Goal: Check status: Check status

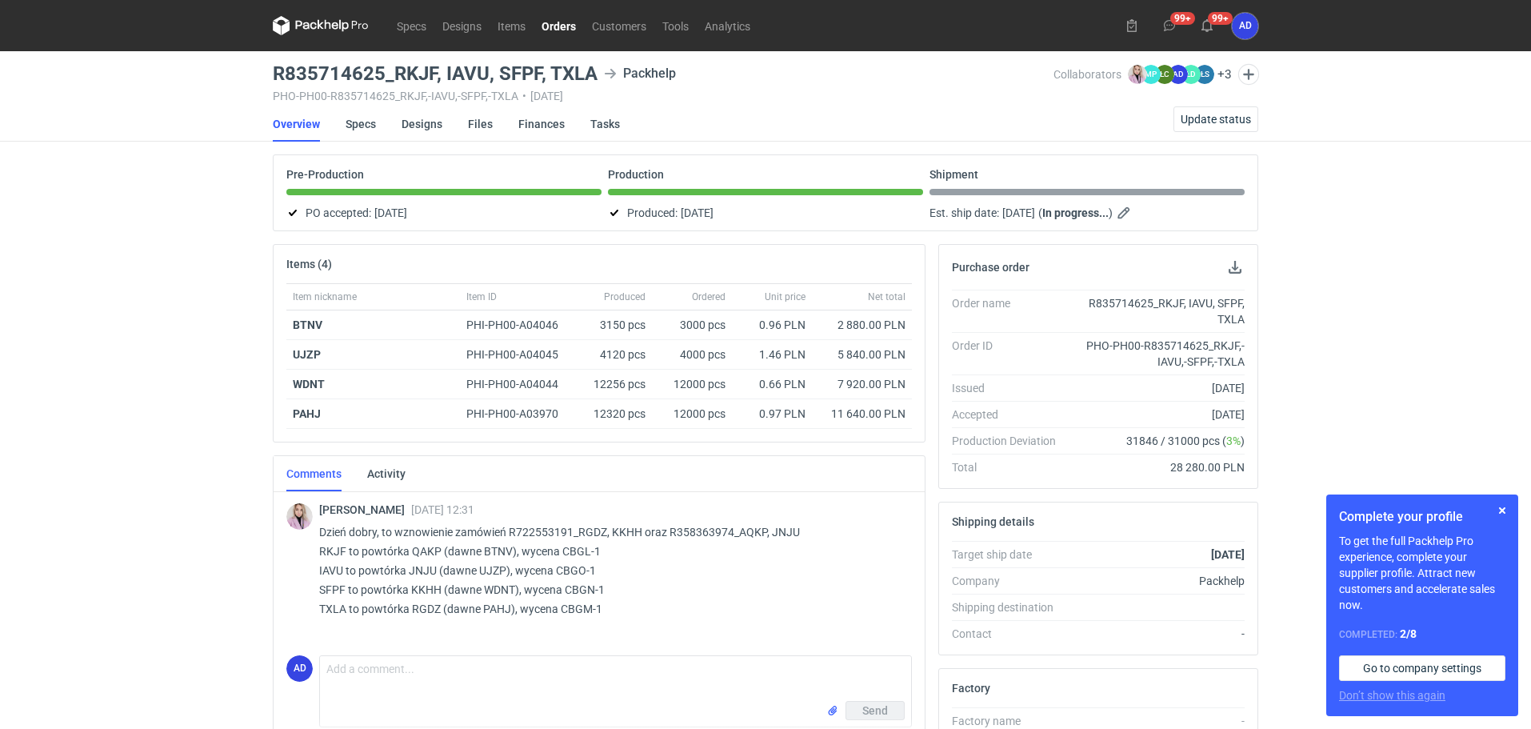
click at [552, 27] on link "Orders" at bounding box center [559, 25] width 50 height 19
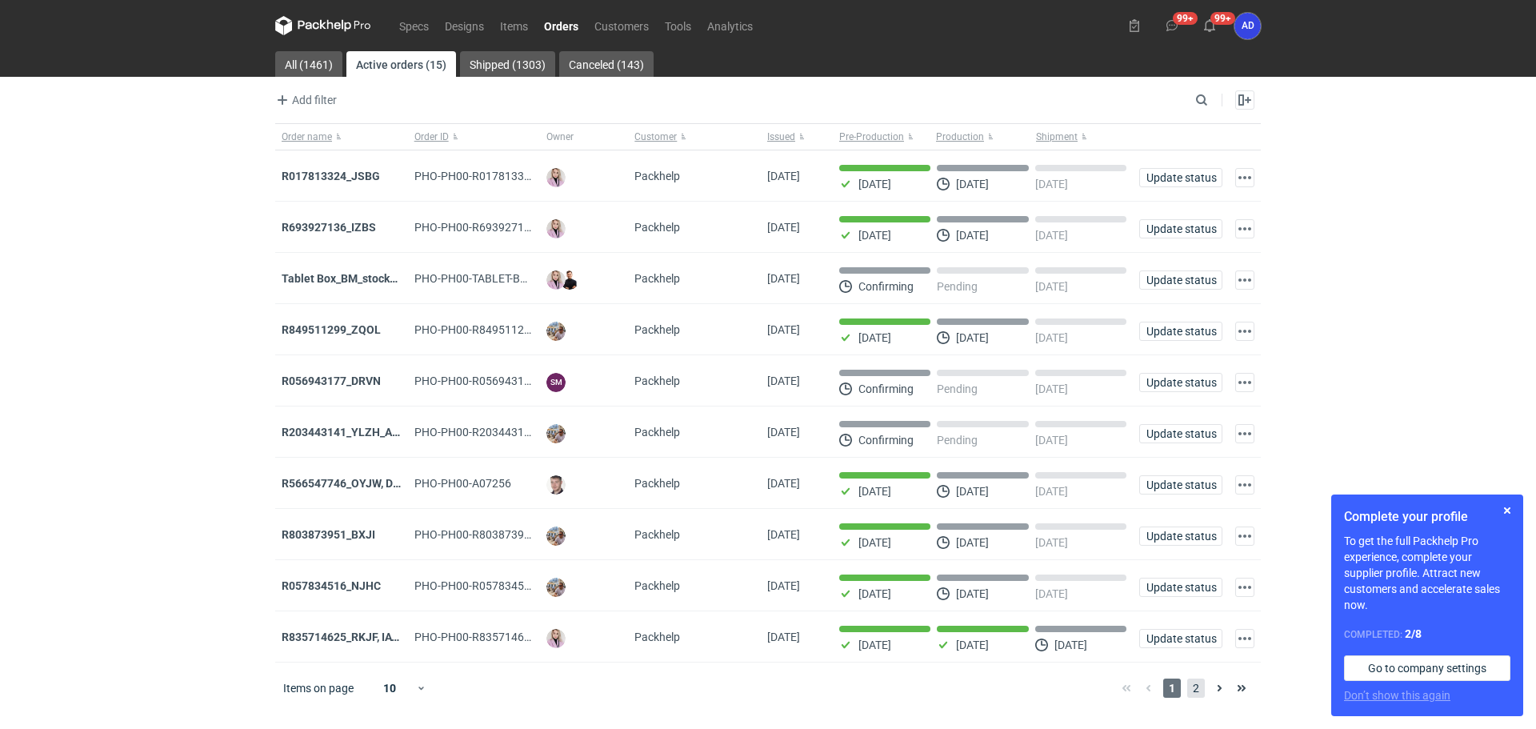
click at [1194, 692] on span "2" at bounding box center [1196, 687] width 18 height 19
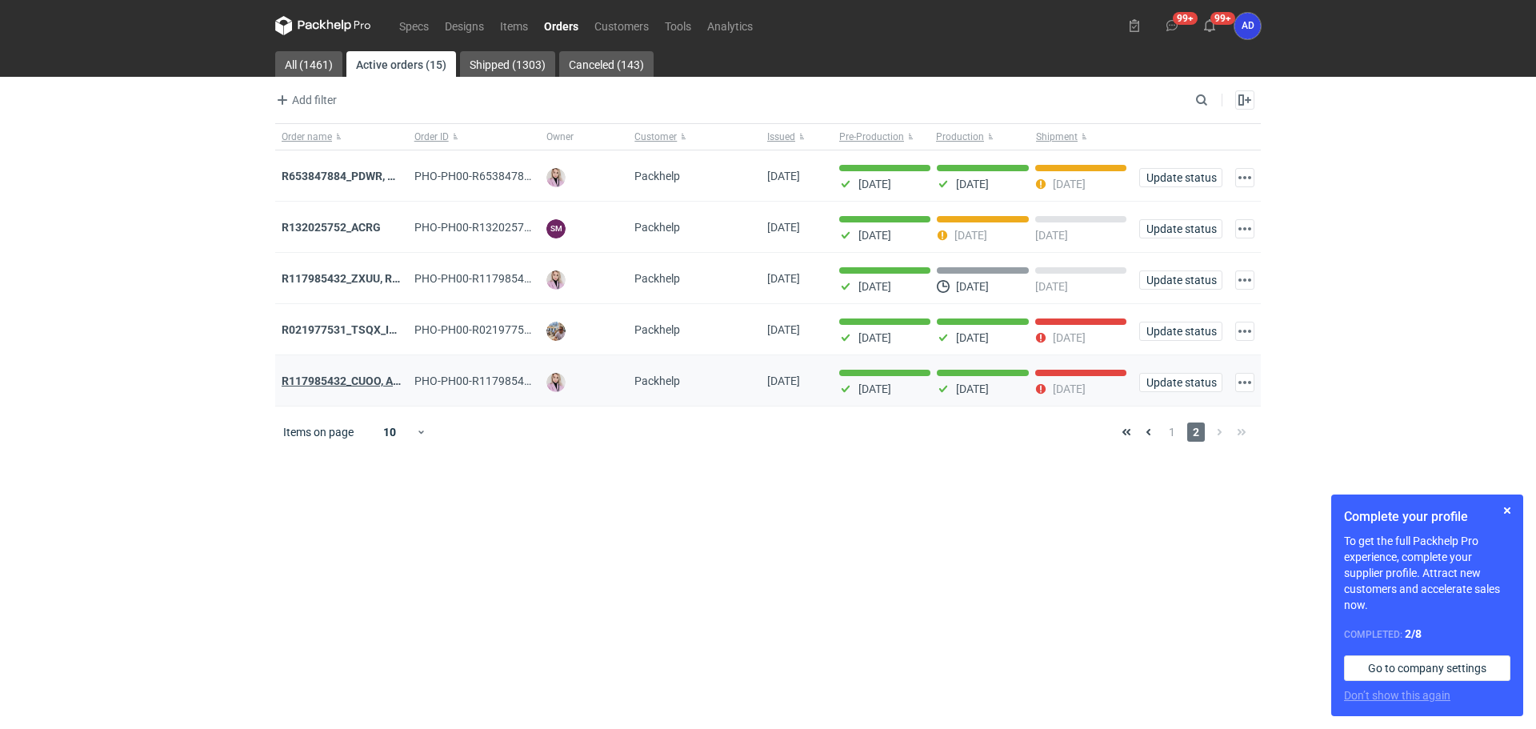
click at [346, 387] on strong "R117985432_CUOO, AZGB, OQAV" at bounding box center [366, 380] width 168 height 13
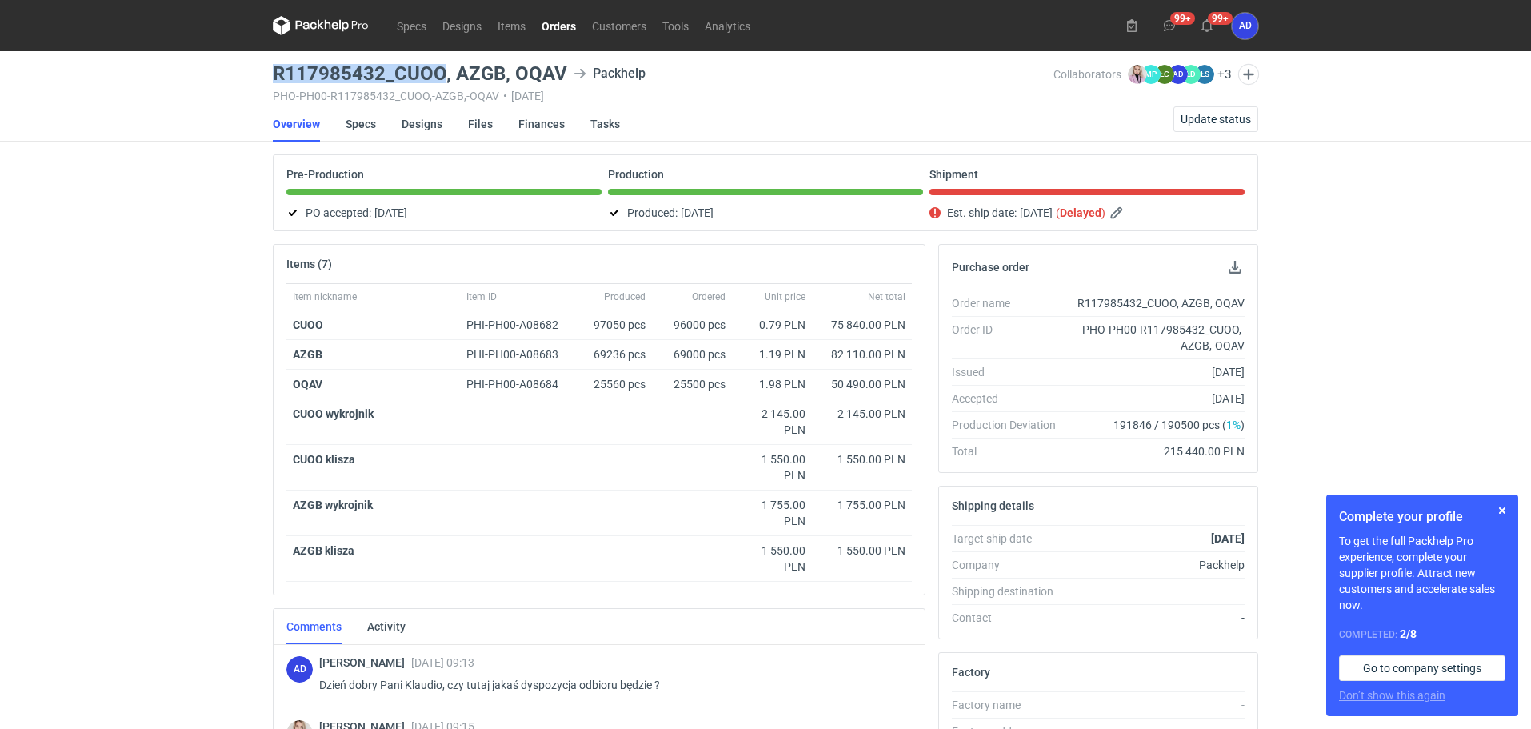
drag, startPoint x: 440, startPoint y: 75, endPoint x: 267, endPoint y: 74, distance: 172.8
click at [267, 74] on main "R117985432_CUOO, AZGB, OQAV Packhelp PHO-PH00-R117985432_CUOO,-AZGB,-OQAV • [DA…" at bounding box center [765, 606] width 998 height 1110
copy h3 "R117985432_CUOO"
click at [559, 26] on link "Orders" at bounding box center [559, 25] width 50 height 19
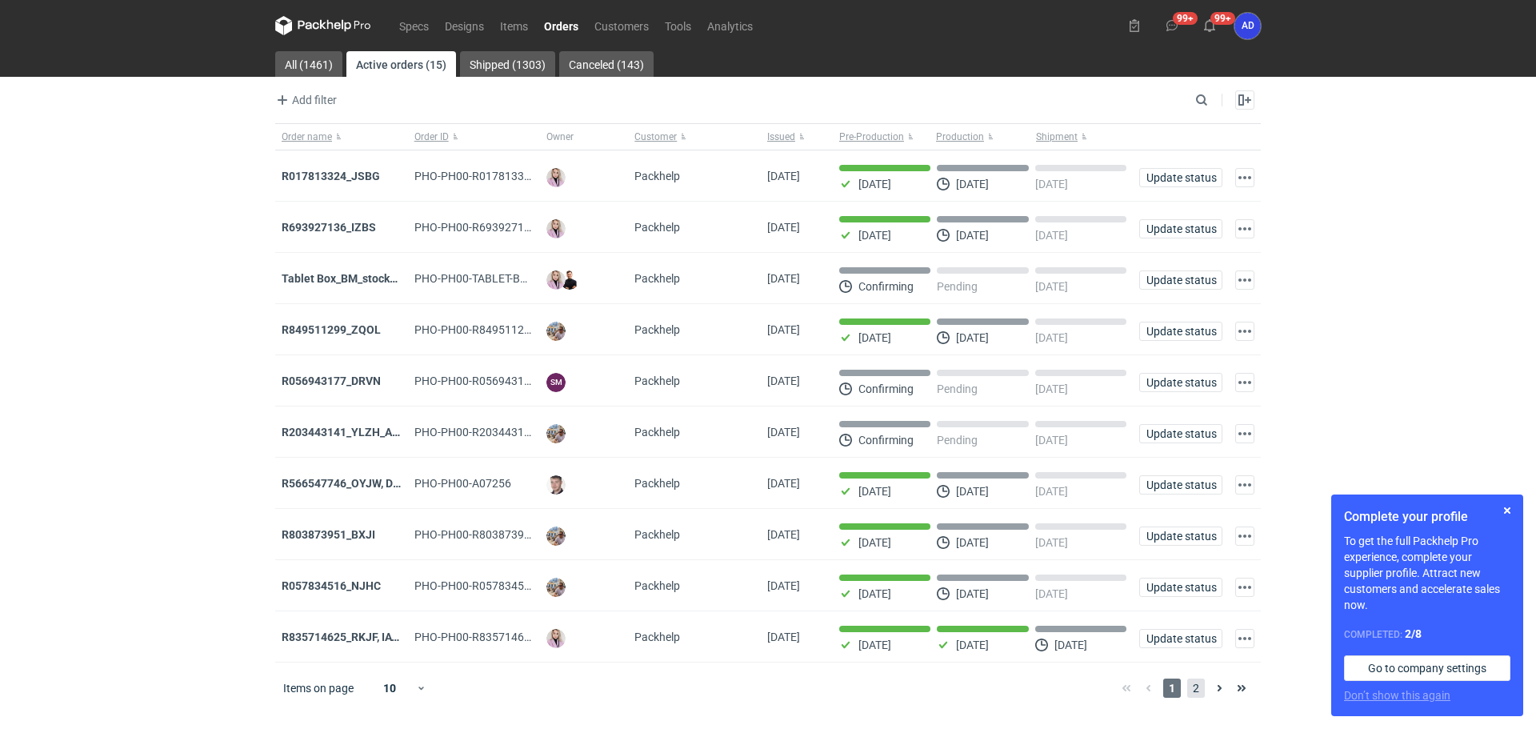
click at [1193, 694] on span "2" at bounding box center [1196, 687] width 18 height 19
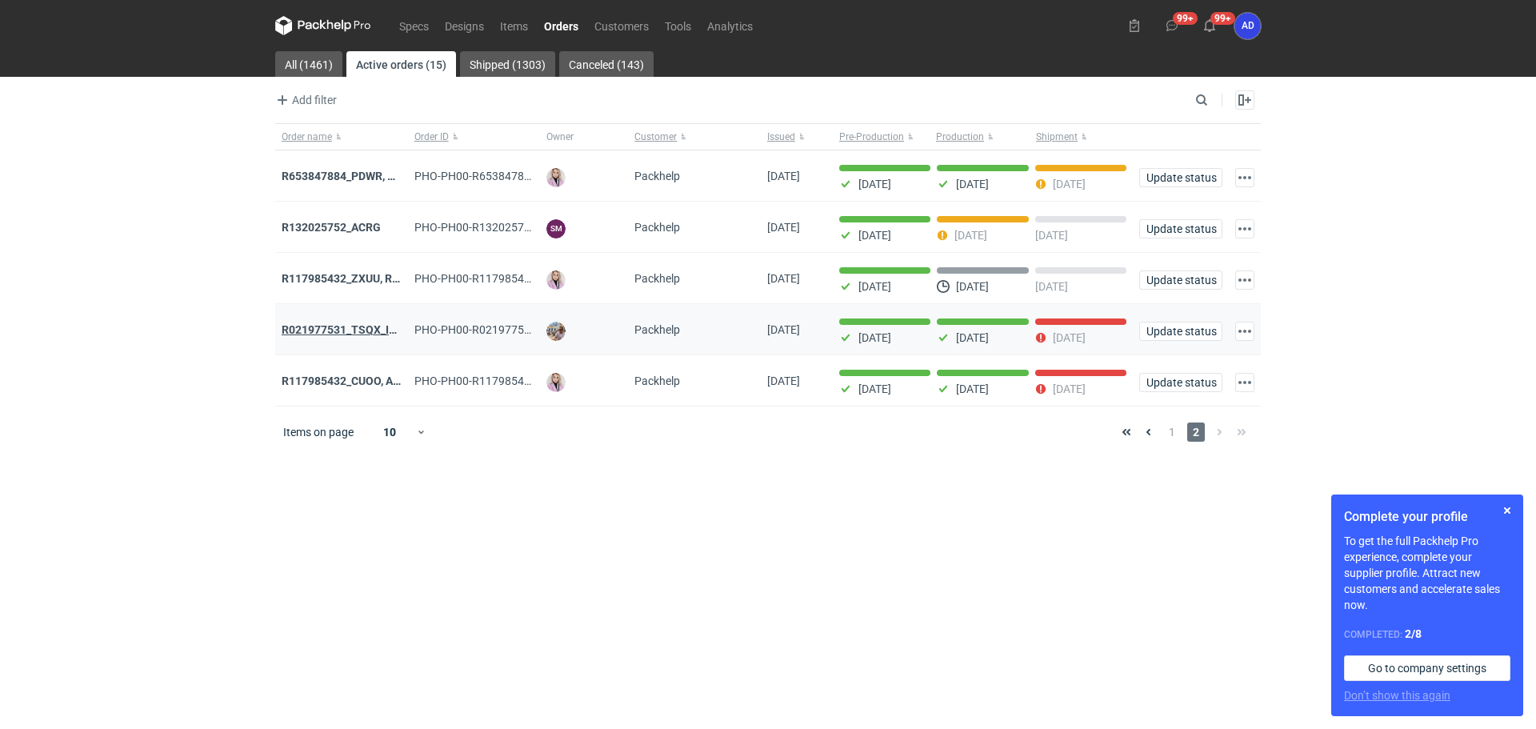
click at [340, 334] on strong "R021977531_TSQX_IDUW" at bounding box center [347, 329] width 131 height 13
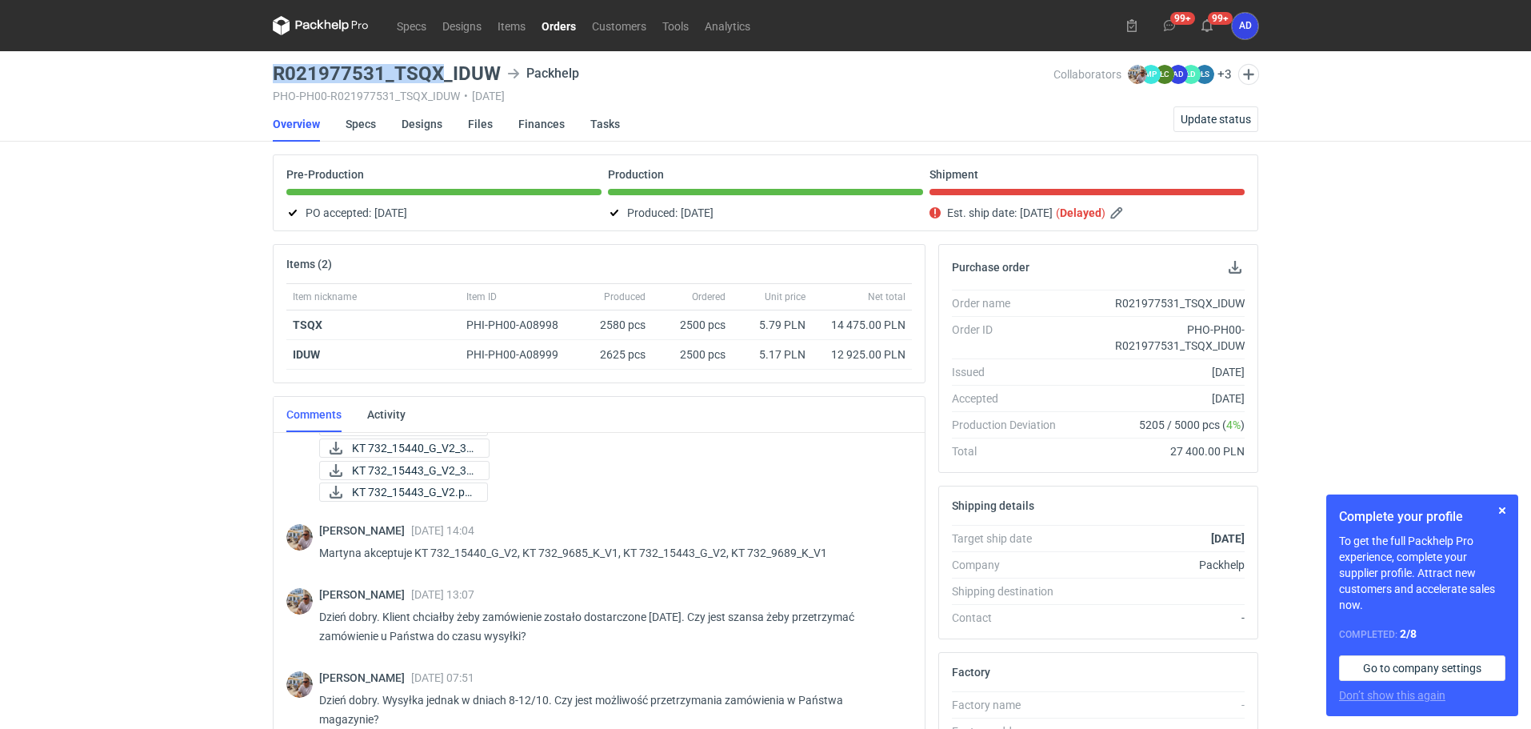
drag, startPoint x: 442, startPoint y: 69, endPoint x: 254, endPoint y: 74, distance: 188.1
click at [254, 74] on div "Specs Designs Items Orders Customers Tools Analytics 99+ 99+ AD [PERSON_NAME] […" at bounding box center [765, 364] width 1531 height 729
copy h3 "R021977531_TSQX"
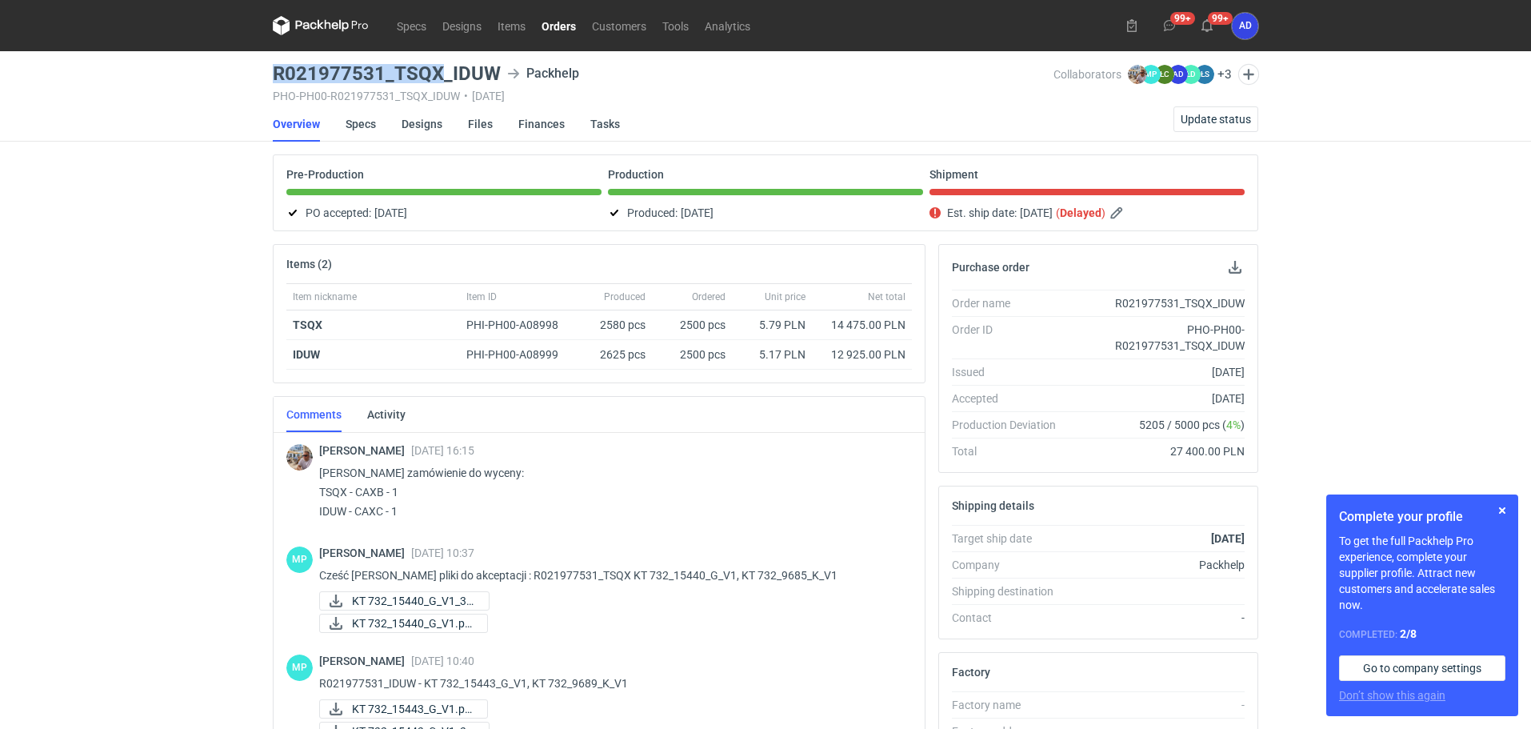
click at [557, 21] on link "Orders" at bounding box center [559, 25] width 50 height 19
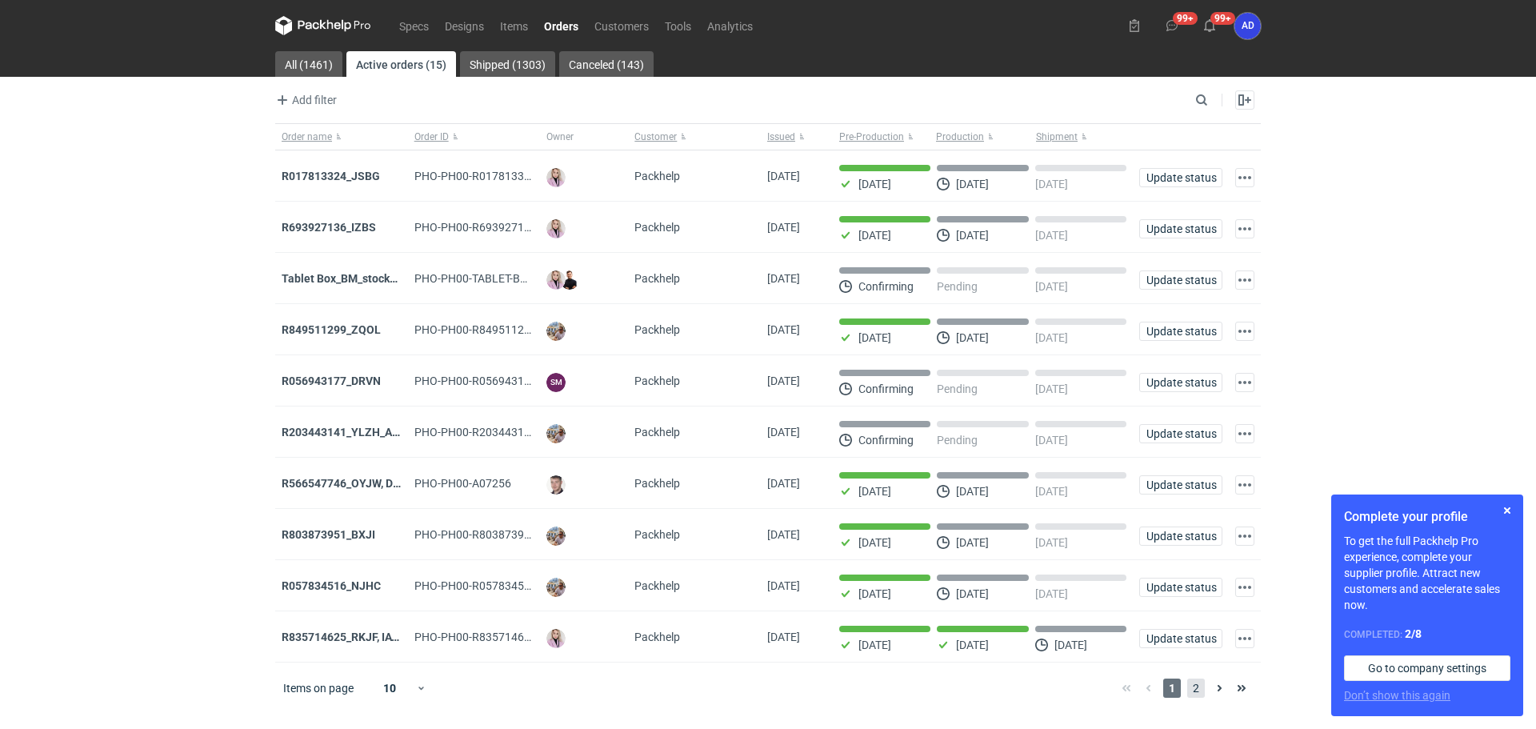
click at [1195, 694] on span "2" at bounding box center [1196, 687] width 18 height 19
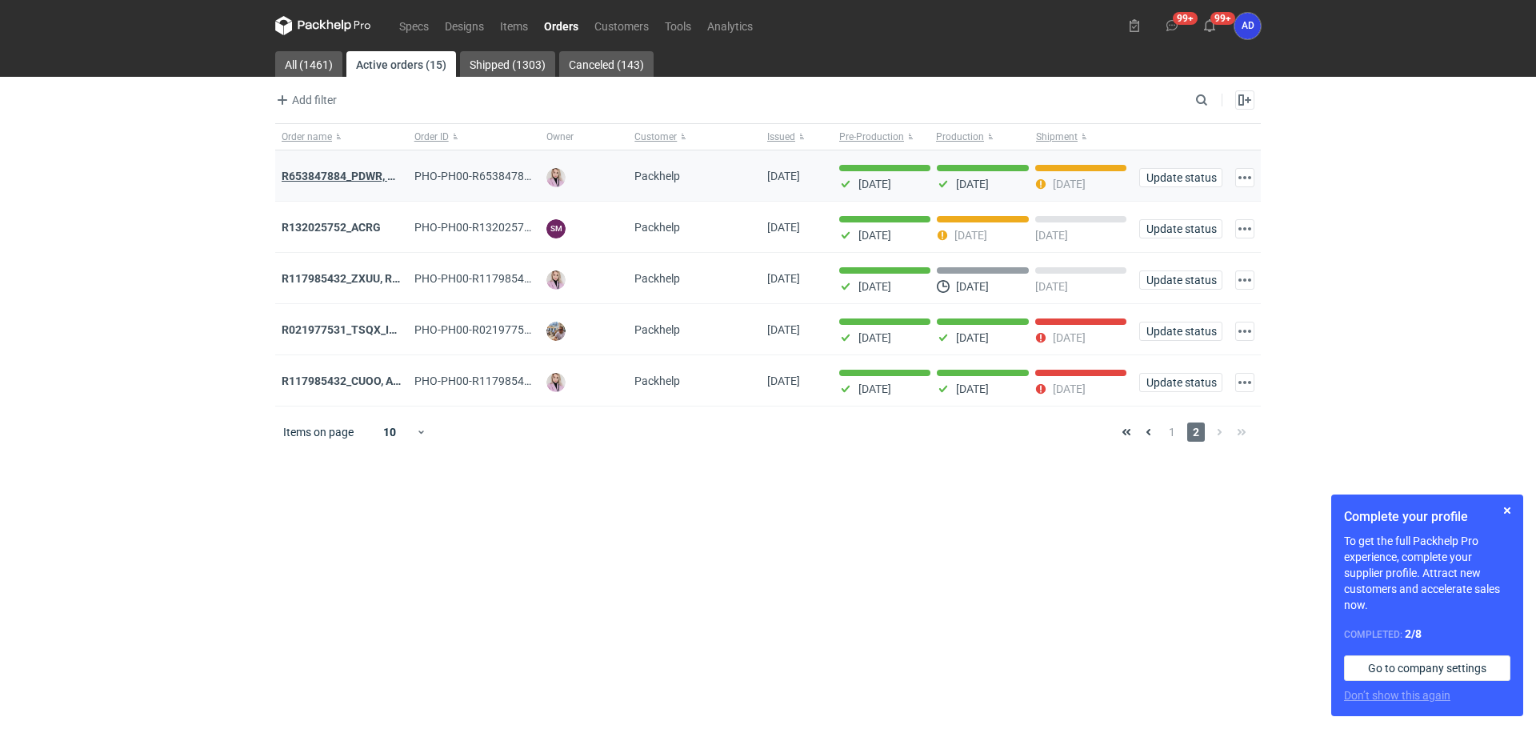
click at [346, 173] on strong "R653847884_PDWR, OHJS, IVNK" at bounding box center [365, 176] width 166 height 13
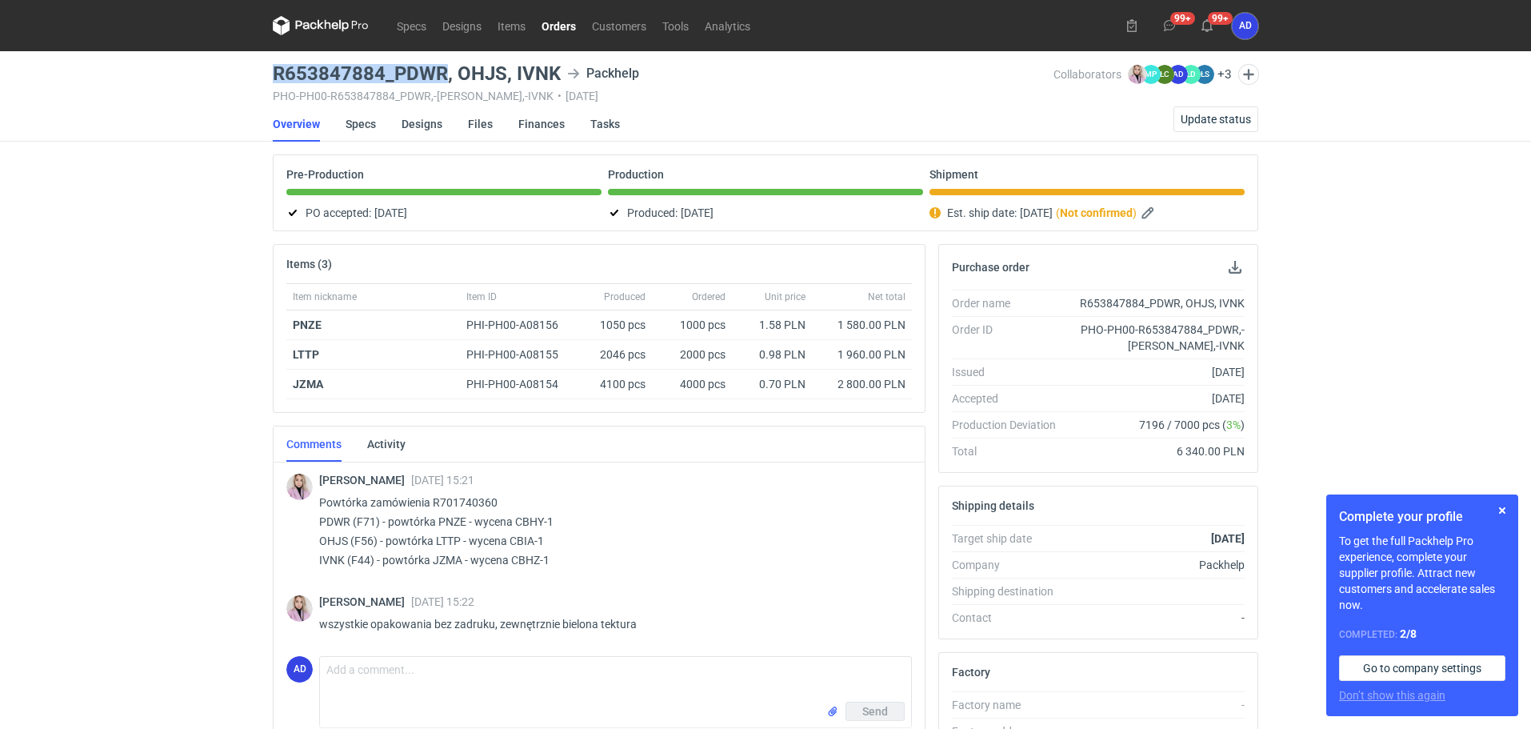
drag, startPoint x: 448, startPoint y: 72, endPoint x: 274, endPoint y: 65, distance: 174.5
click at [274, 65] on h3 "R653847884_PDWR, OHJS, IVNK" at bounding box center [417, 73] width 288 height 19
copy h3 "R653847884_PDWR"
click at [1209, 118] on span "Update status" at bounding box center [1216, 119] width 70 height 11
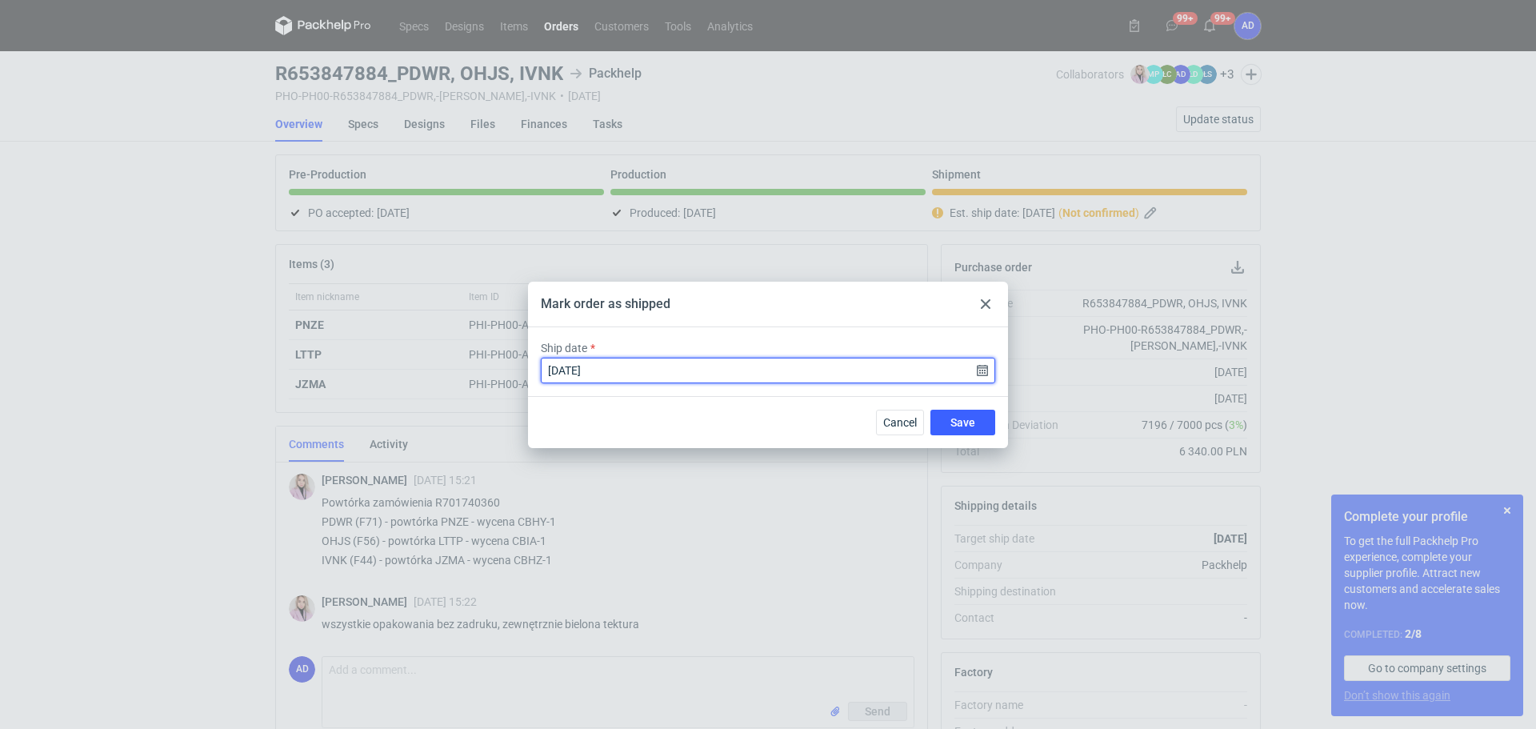
click at [982, 370] on input "[DATE]" at bounding box center [768, 371] width 454 height 26
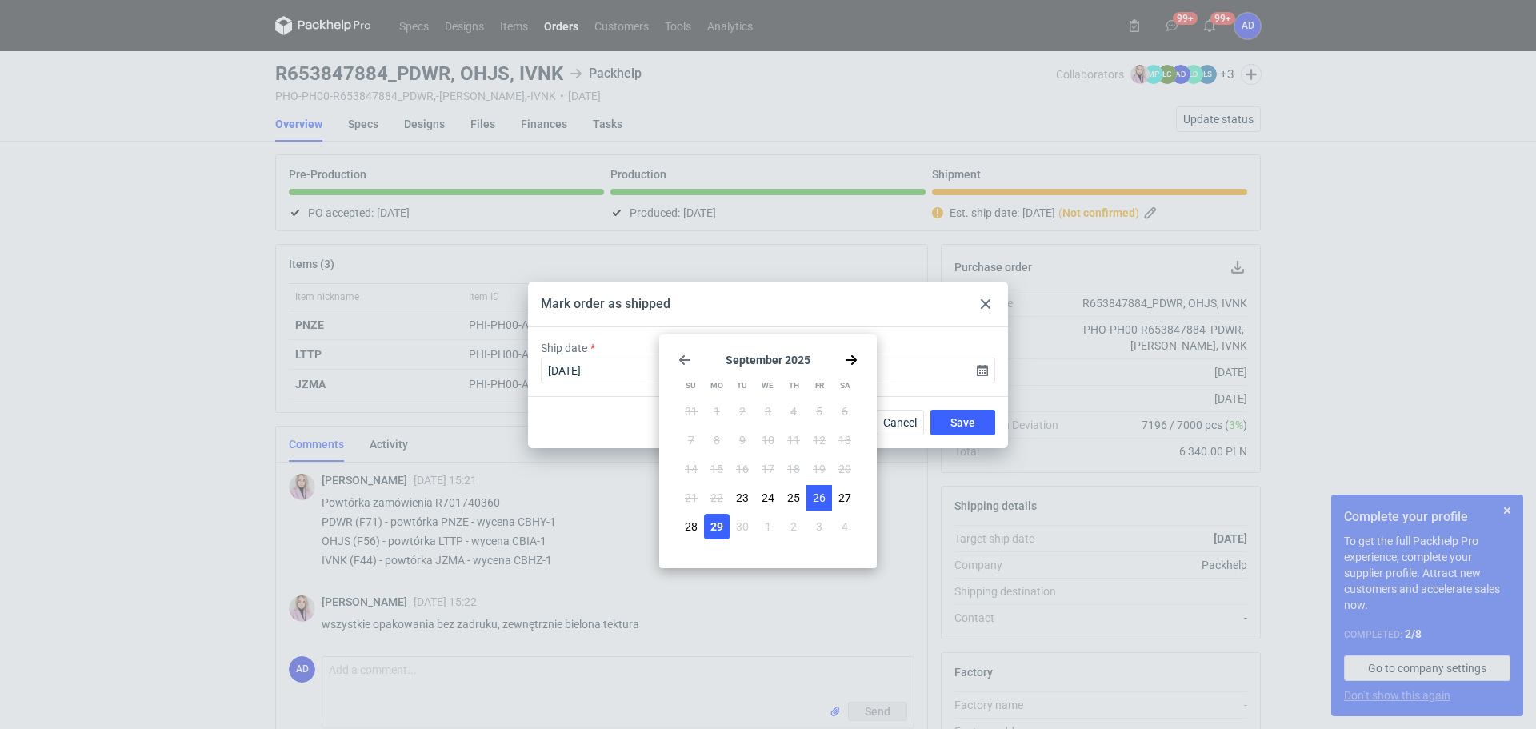
click at [819, 494] on span "26" at bounding box center [819, 498] width 13 height 16
type input "[DATE]"
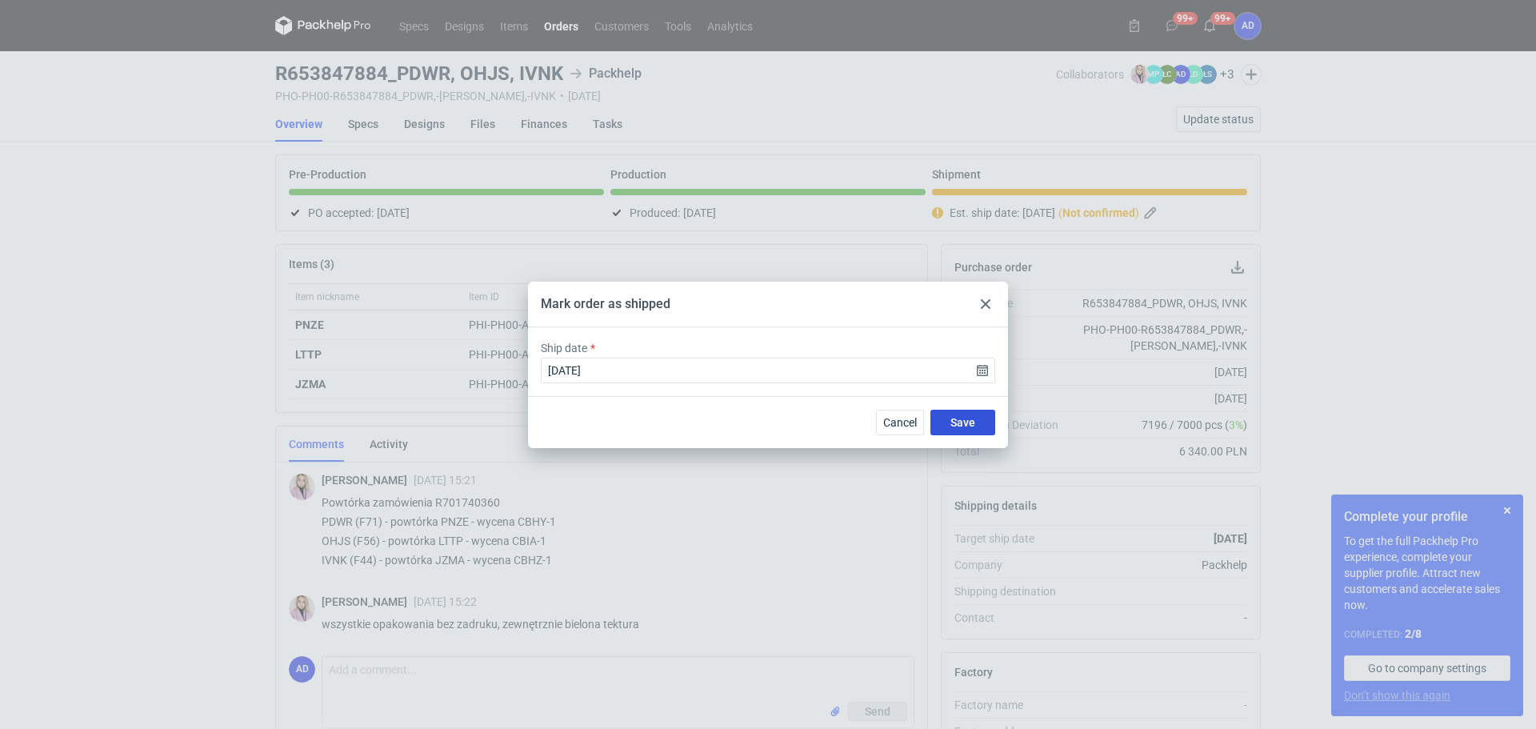
click at [966, 422] on span "Save" at bounding box center [962, 422] width 25 height 11
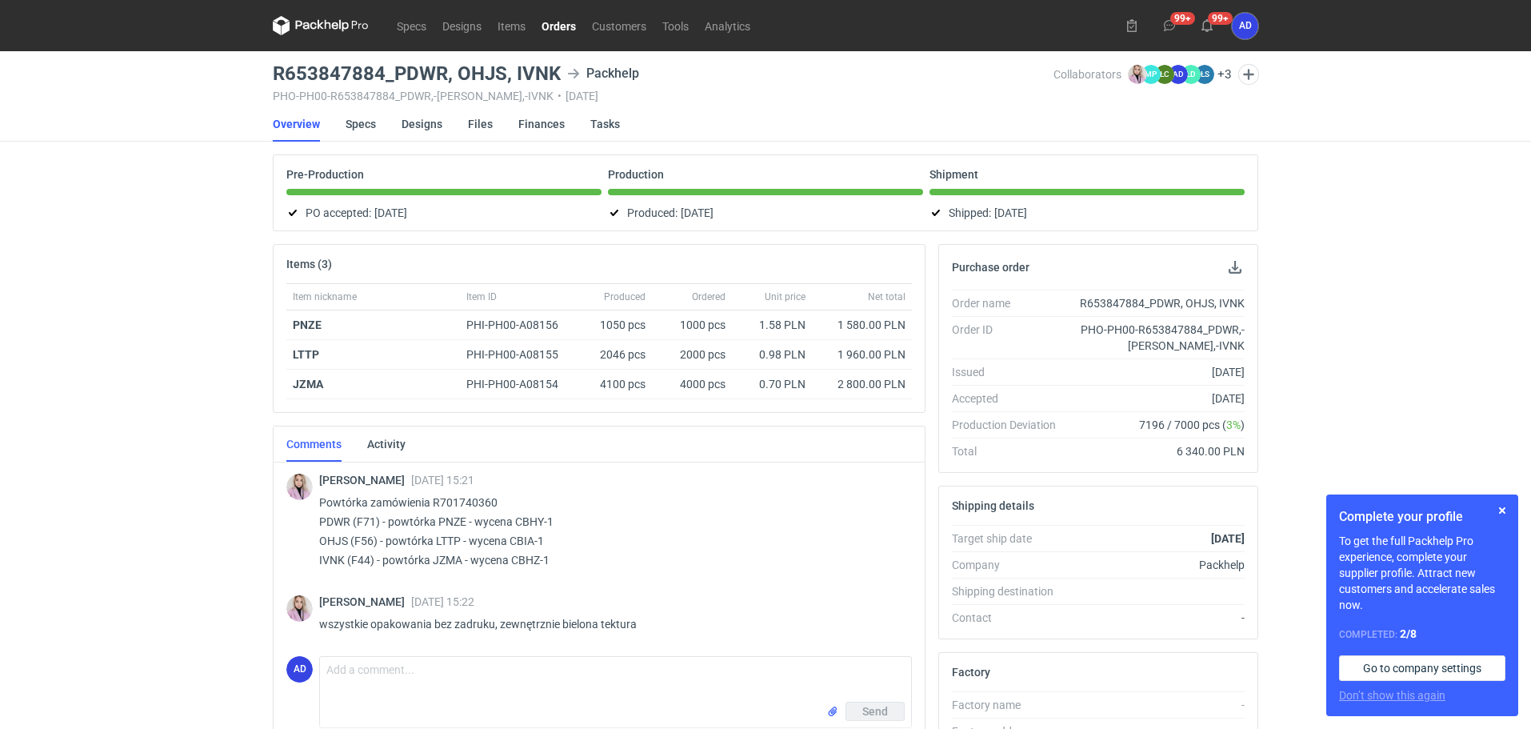
click at [558, 30] on link "Orders" at bounding box center [559, 25] width 50 height 19
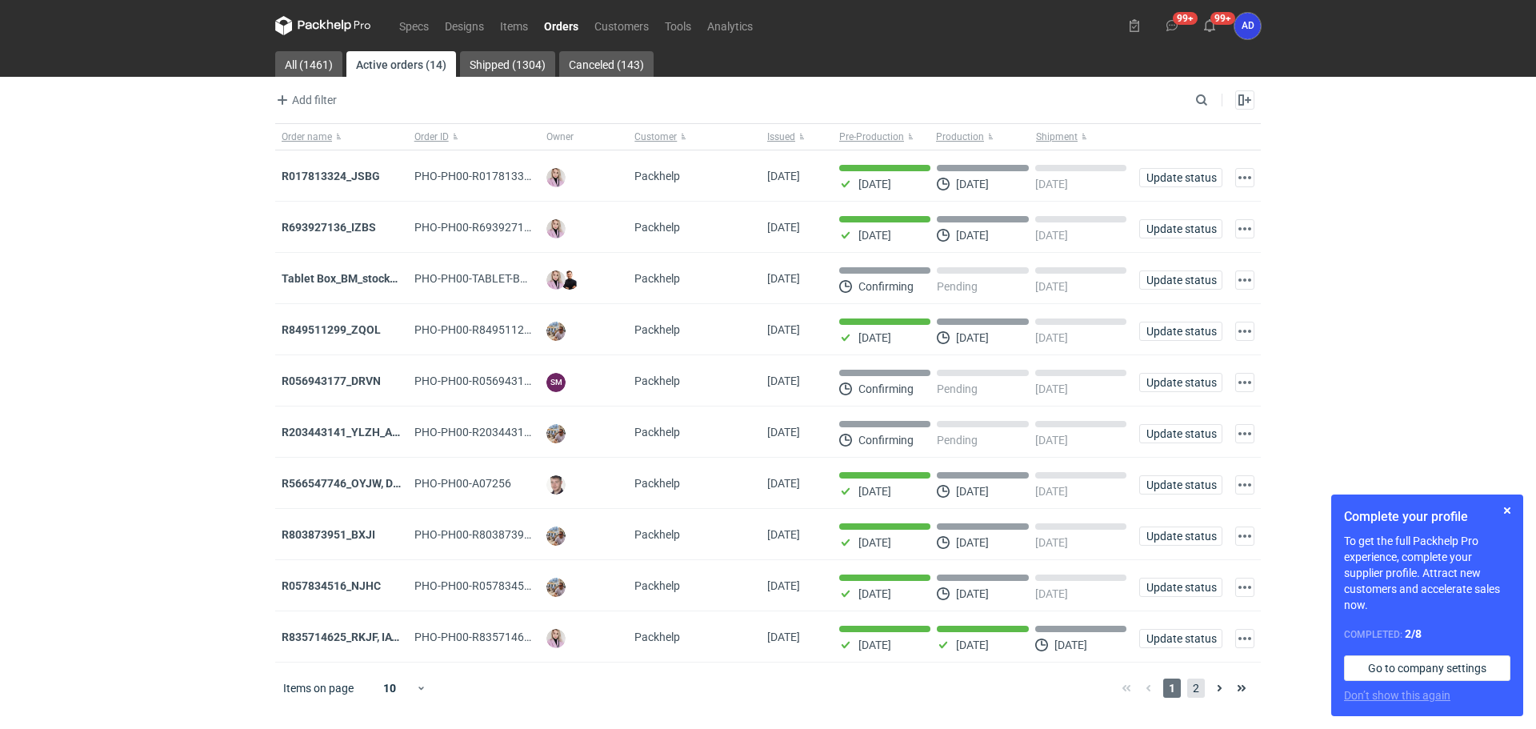
click at [1193, 698] on span "2" at bounding box center [1196, 687] width 18 height 19
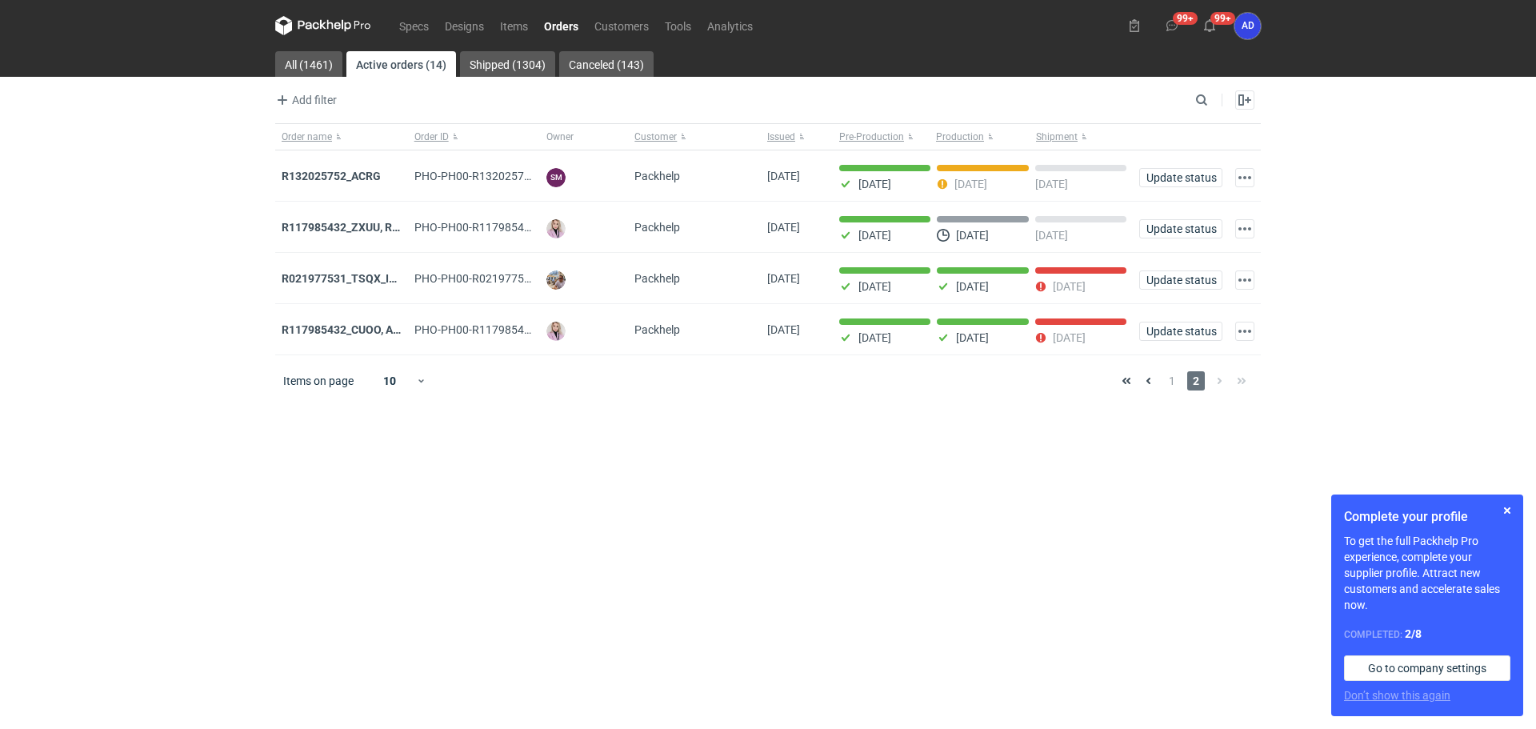
click at [561, 26] on link "Orders" at bounding box center [561, 25] width 50 height 19
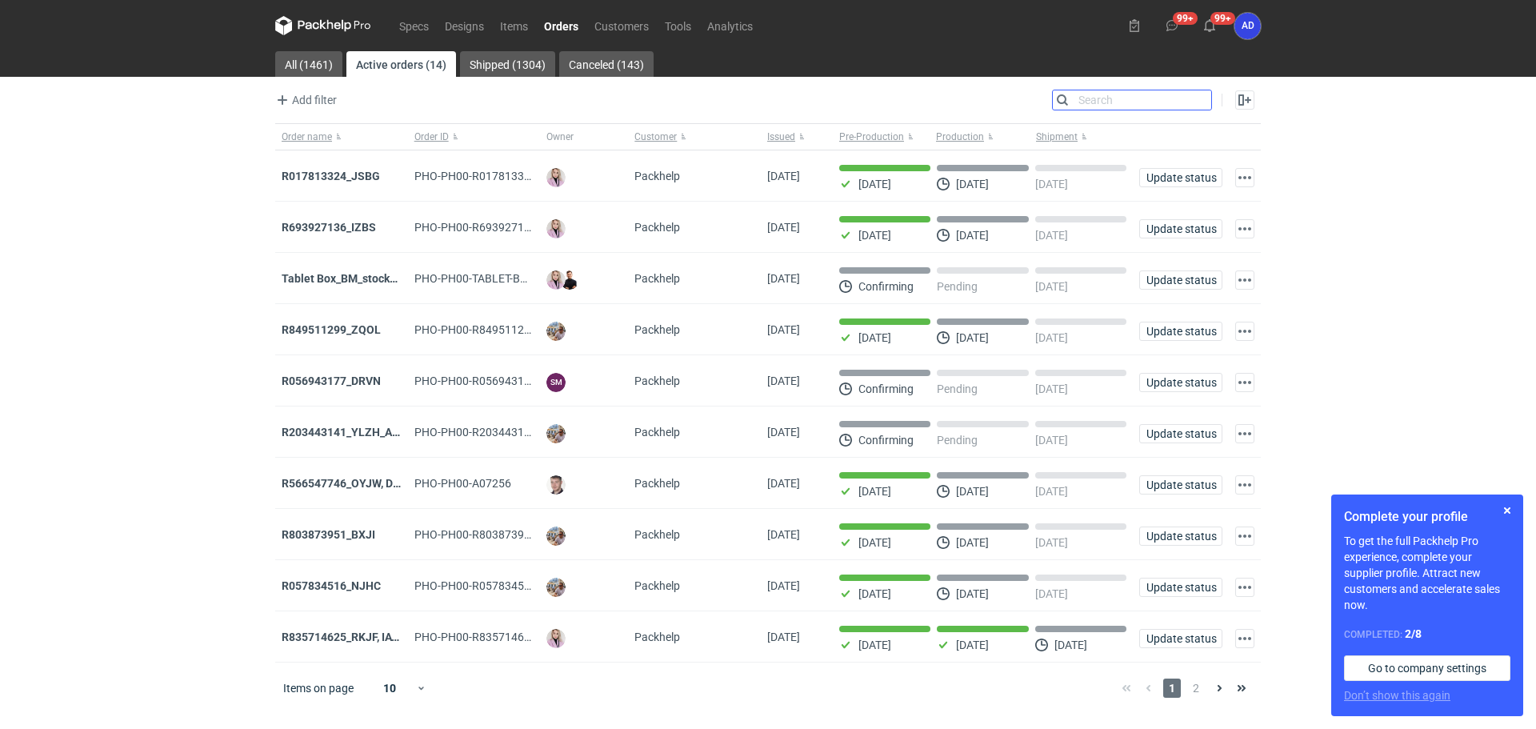
click at [1207, 102] on input "Search" at bounding box center [1132, 99] width 158 height 19
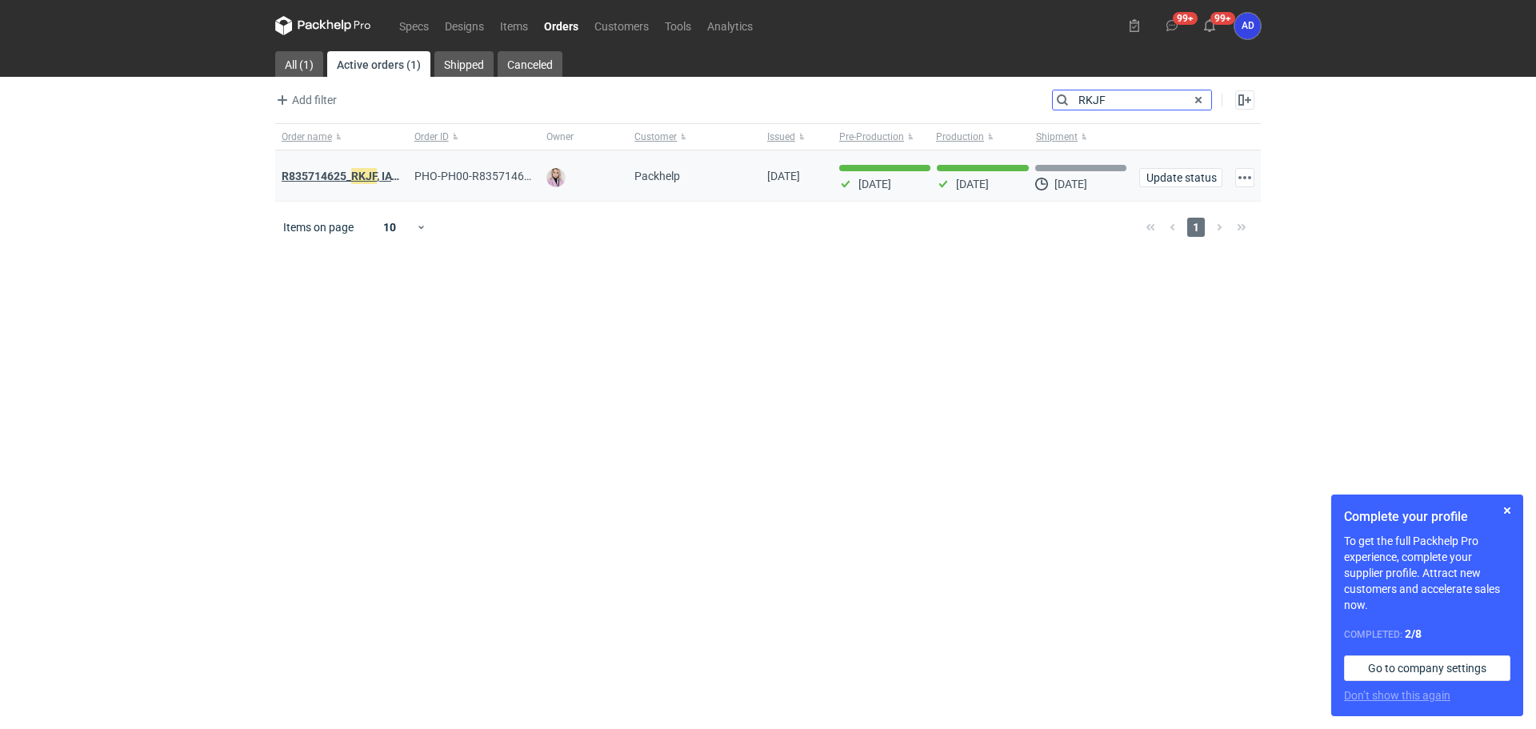
type input "RKJF"
click at [379, 177] on strong "R835714625_ RKJF , IAVU, SFPF, TXLA" at bounding box center [375, 176] width 187 height 18
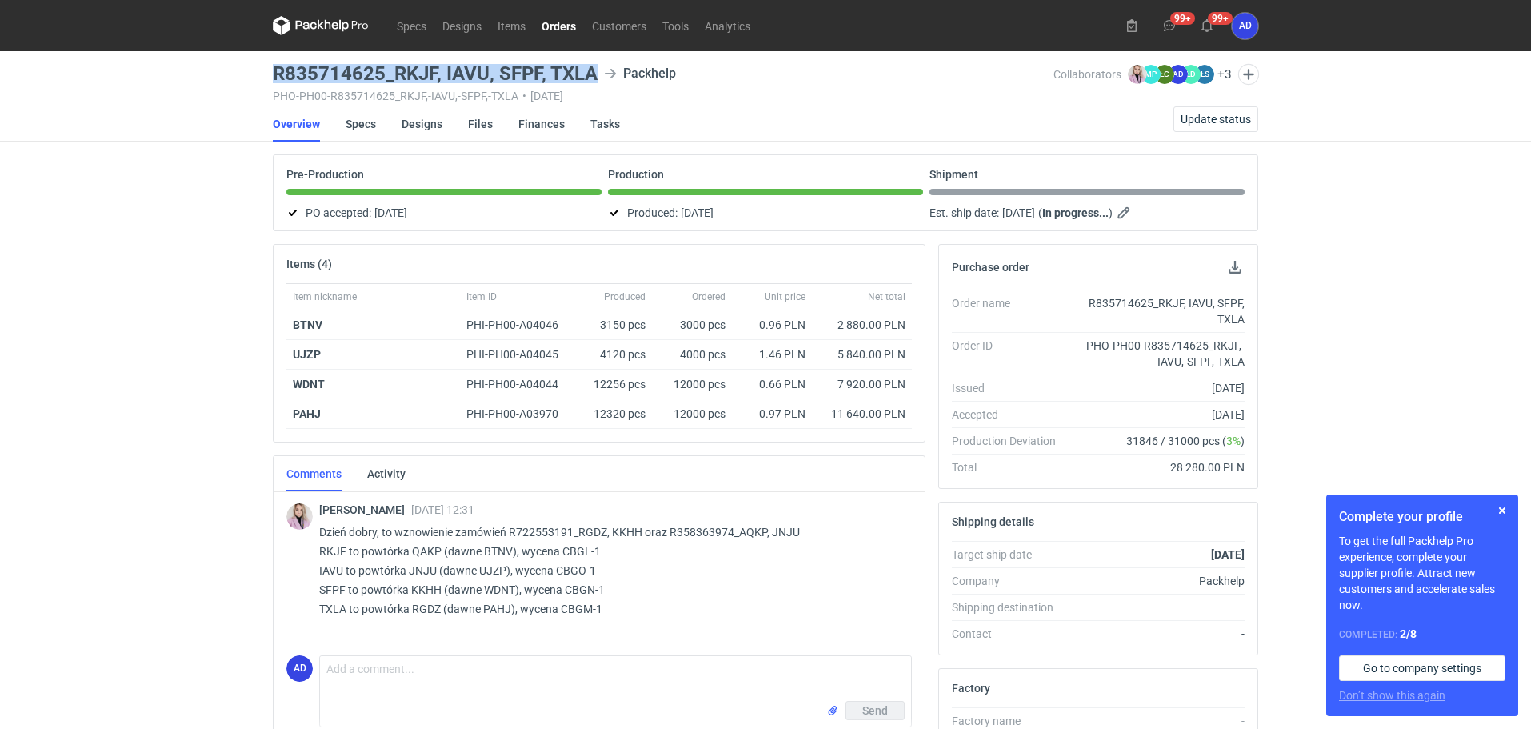
drag, startPoint x: 598, startPoint y: 75, endPoint x: 262, endPoint y: 74, distance: 336.0
click at [262, 74] on div "Specs Designs Items Orders Customers Tools Analytics 99+ 99+ AD [PERSON_NAME] […" at bounding box center [765, 364] width 1531 height 729
copy h3 "R835714625_RKJF, IAVU, SFPF, TXLA"
click at [552, 30] on link "Orders" at bounding box center [559, 25] width 50 height 19
